Goal: Task Accomplishment & Management: Complete application form

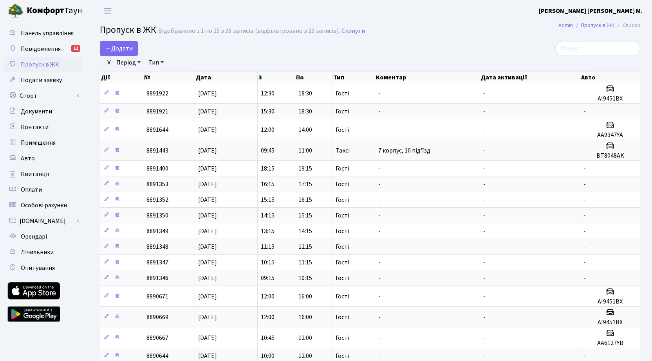
select select "25"
click at [116, 48] on span "Додати" at bounding box center [119, 48] width 28 height 9
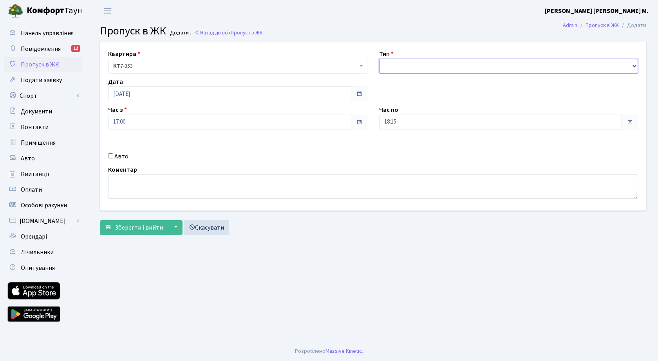
click at [406, 65] on select "- Доставка Таксі Гості Сервіс" at bounding box center [508, 66] width 259 height 15
select select "2"
click at [379, 59] on select "- Доставка Таксі Гості Сервіс" at bounding box center [508, 66] width 259 height 15
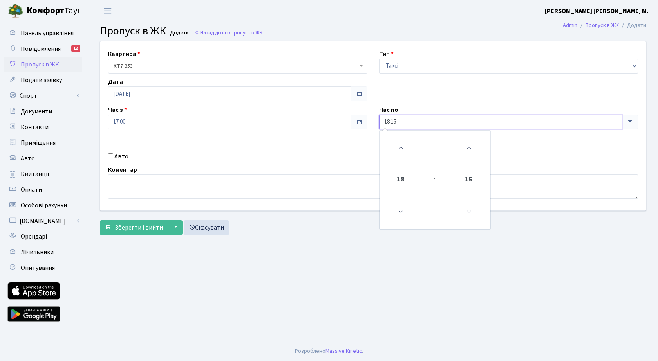
click at [403, 122] on input "18:15" at bounding box center [500, 122] width 243 height 15
click at [117, 154] on label "Авто" at bounding box center [121, 156] width 14 height 9
click at [113, 154] on input "Авто" at bounding box center [110, 156] width 5 height 5
checkbox input "true"
paste input "KA4537CO"
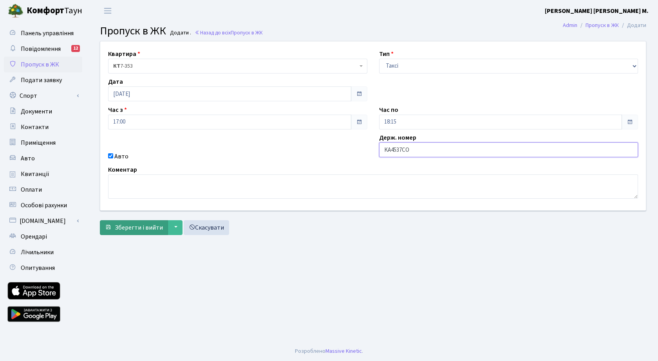
type input "KA4537CO"
click at [142, 226] on span "Зберегти і вийти" at bounding box center [139, 228] width 48 height 9
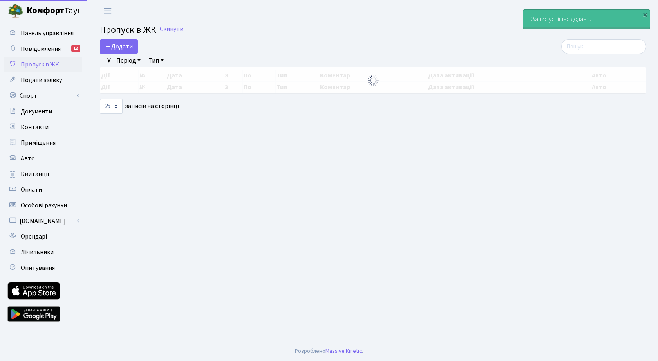
select select "25"
